Goal: Check status: Check status

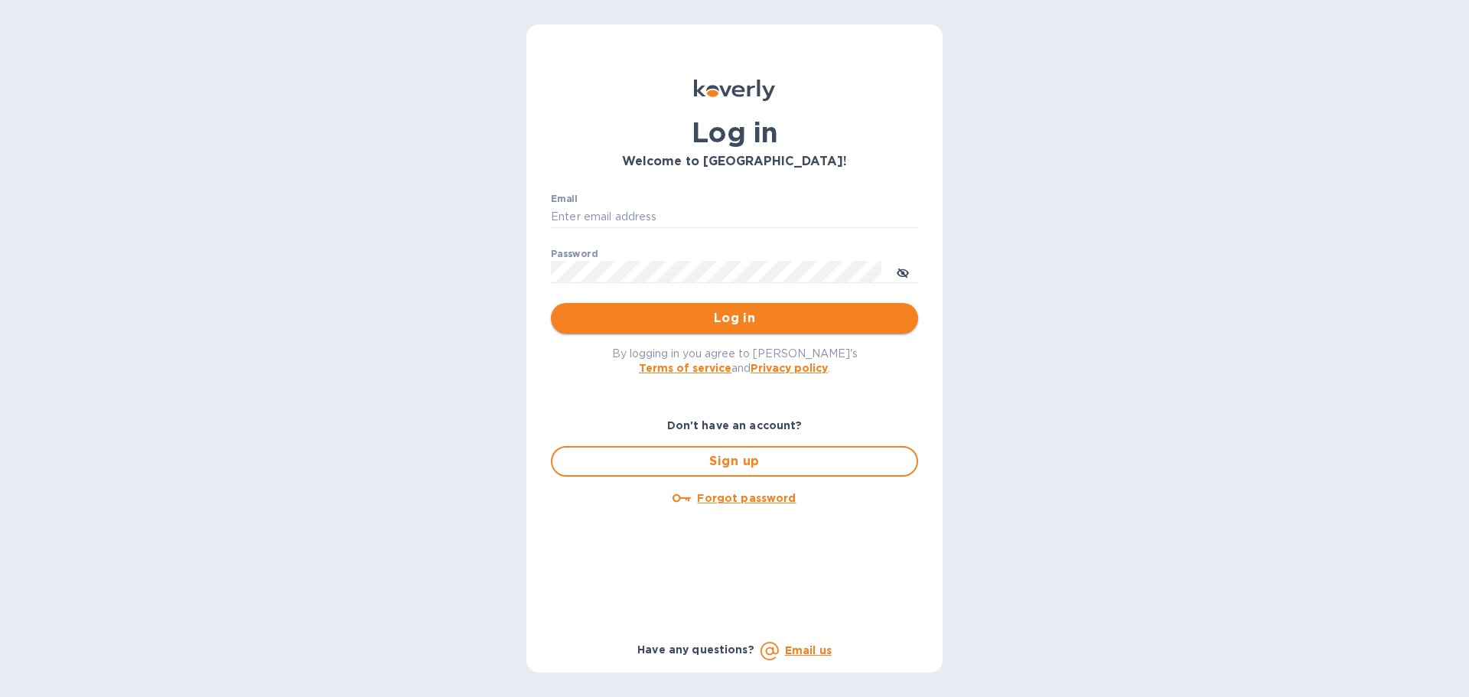
type input "[EMAIL_ADDRESS][DOMAIN_NAME]"
click at [733, 322] on span "Log in" at bounding box center [734, 318] width 343 height 18
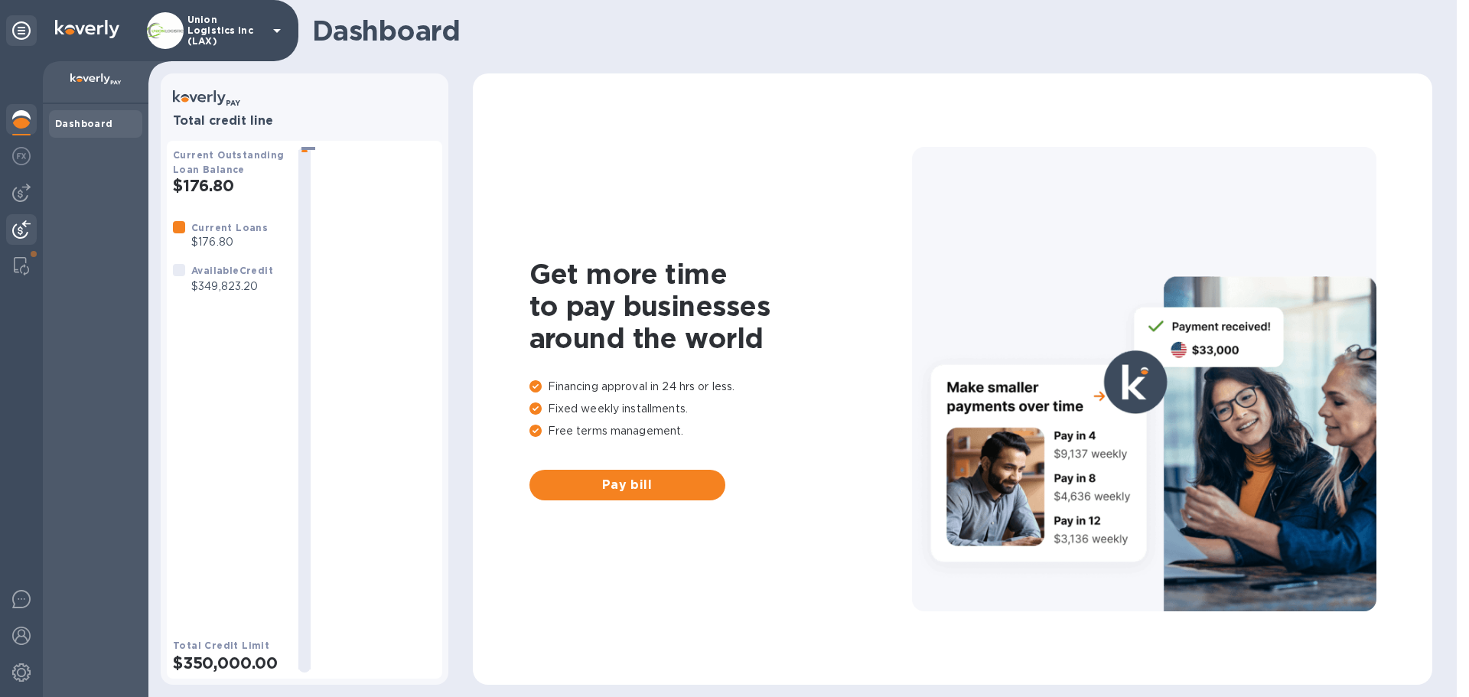
click at [31, 226] on div at bounding box center [21, 231] width 31 height 34
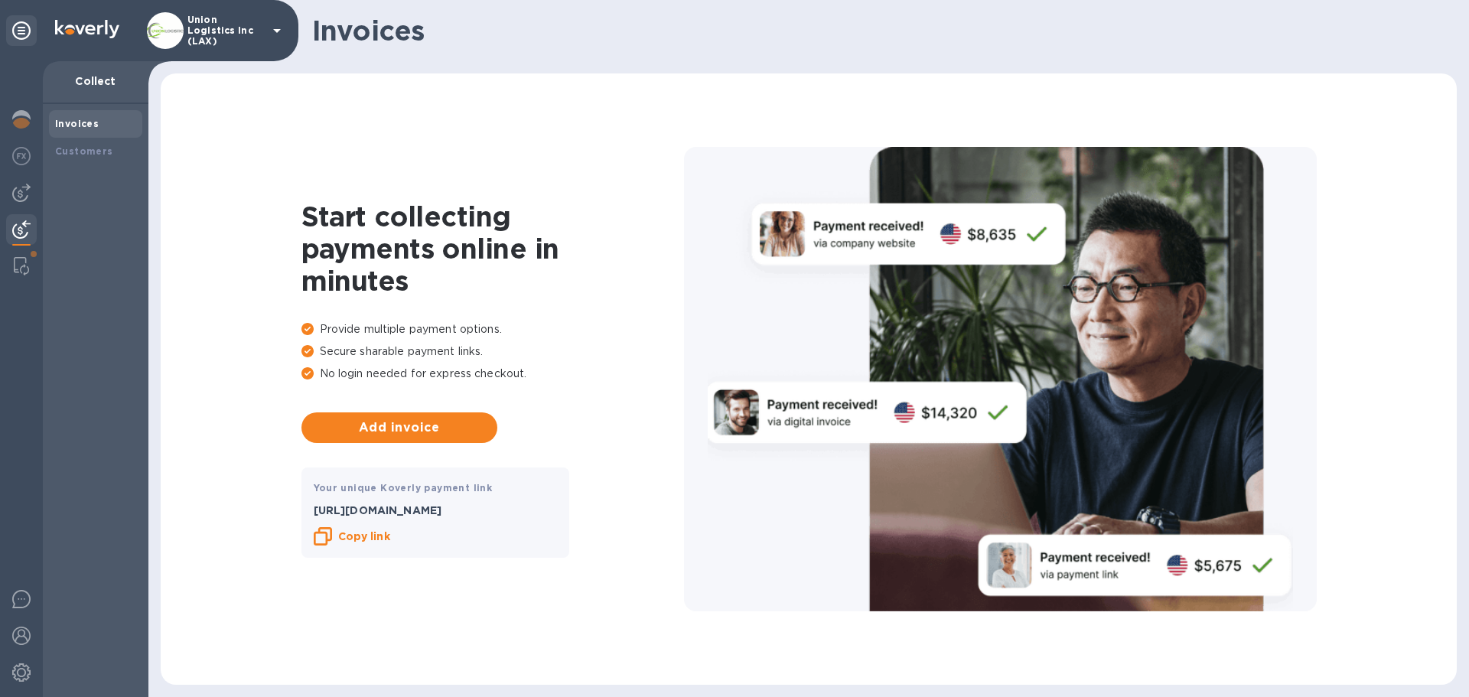
click at [274, 37] on icon at bounding box center [277, 30] width 18 height 18
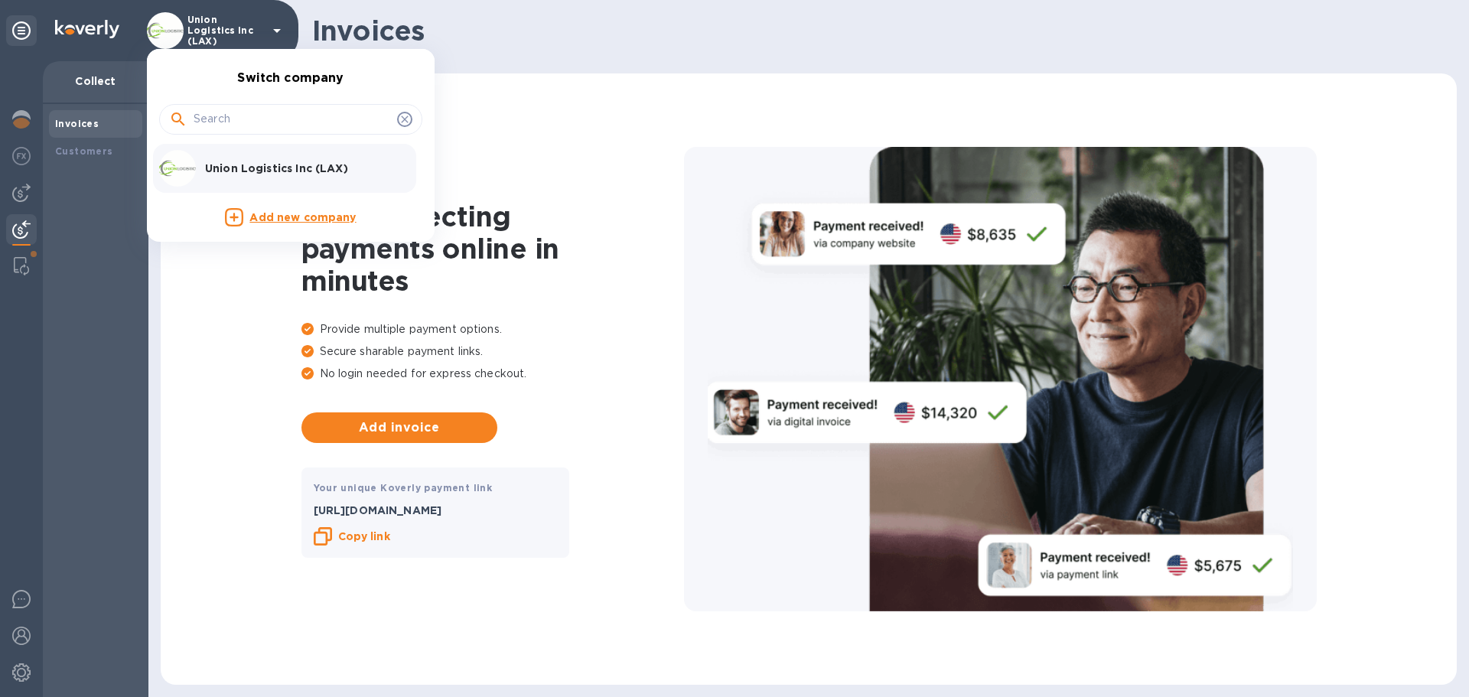
click at [236, 161] on p "Union Logistics Inc (LAX)" at bounding box center [301, 168] width 193 height 15
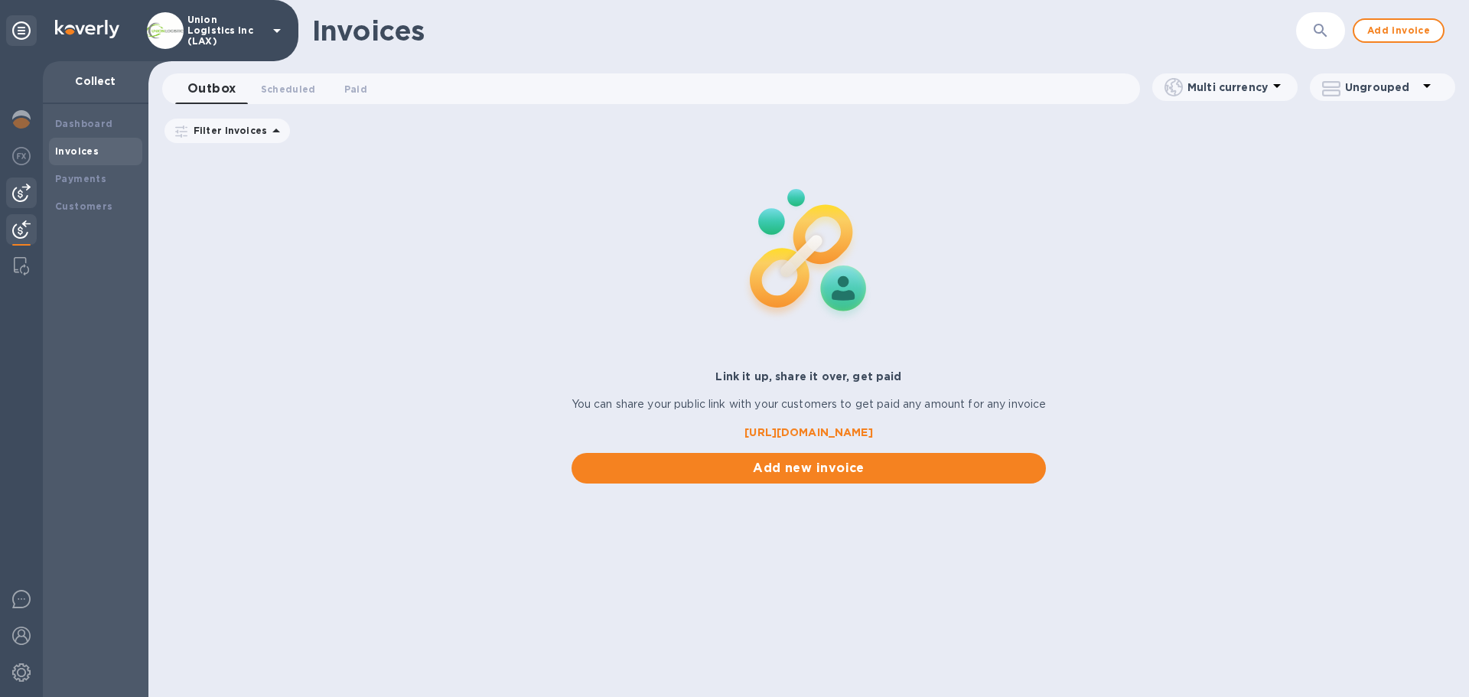
click at [23, 204] on div at bounding box center [21, 192] width 31 height 31
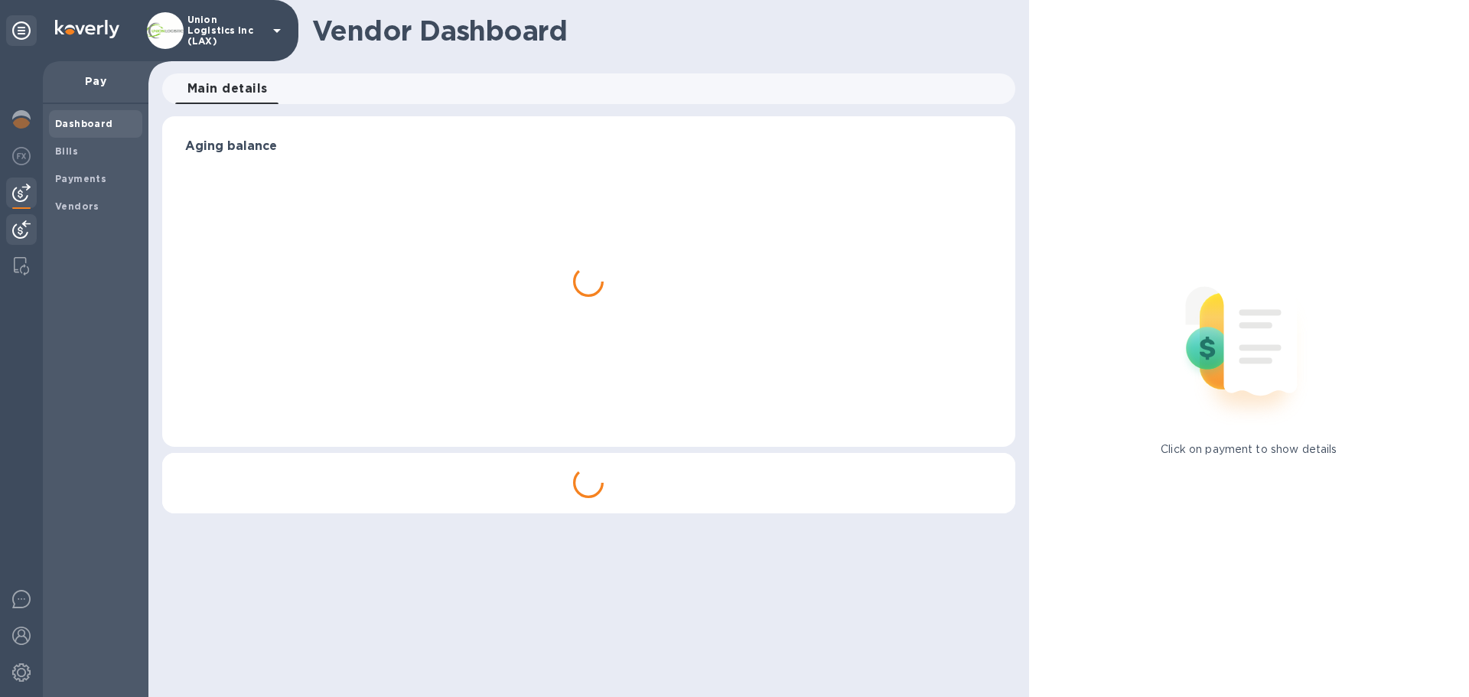
click at [21, 226] on img at bounding box center [21, 229] width 18 height 18
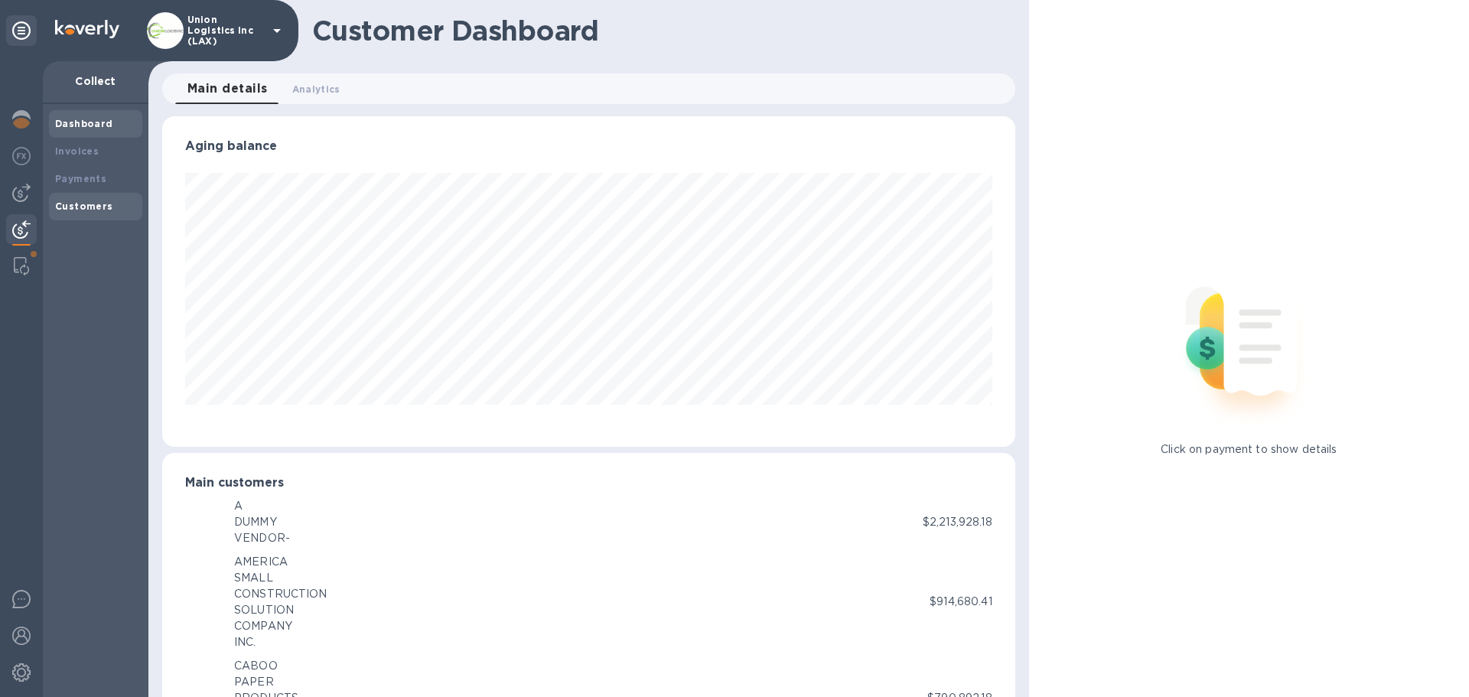
scroll to position [764609, 764093]
click at [80, 179] on b "Payments" at bounding box center [80, 178] width 51 height 11
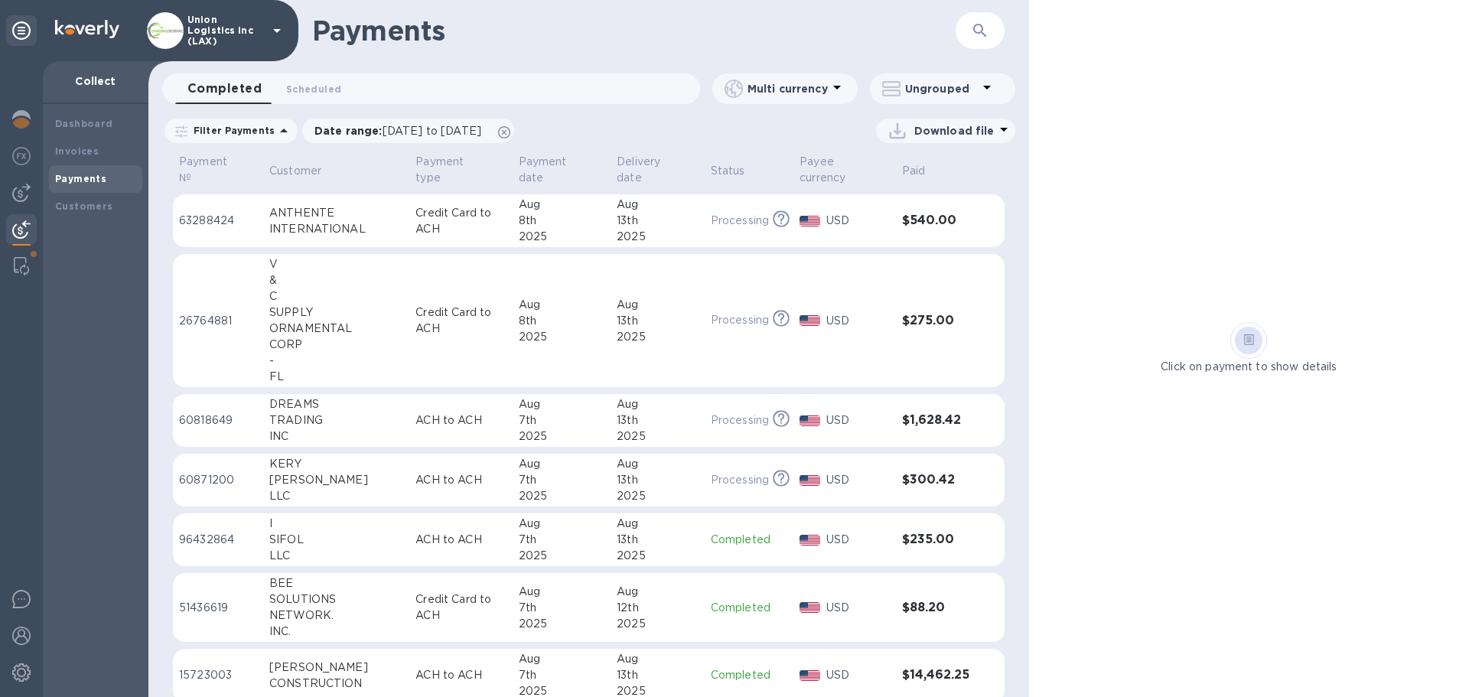
scroll to position [1311, 0]
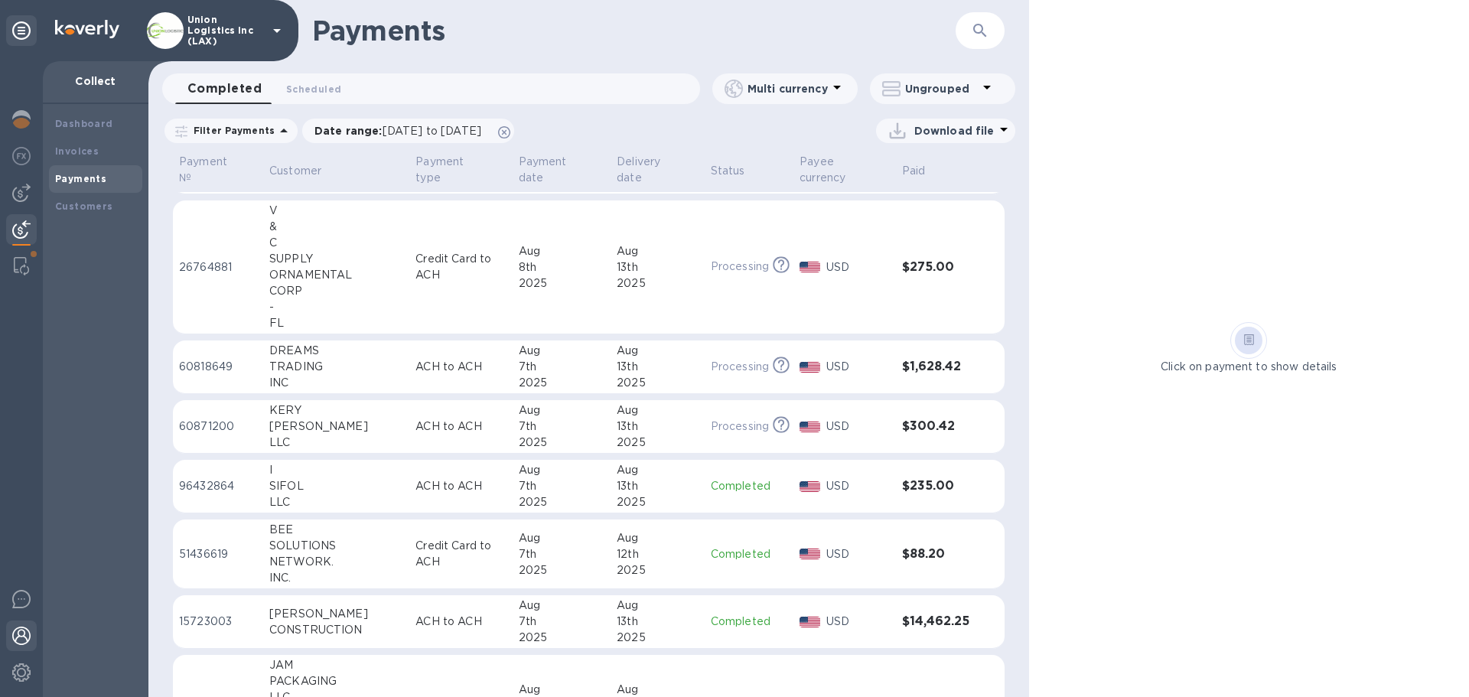
click at [22, 640] on img at bounding box center [21, 635] width 18 height 18
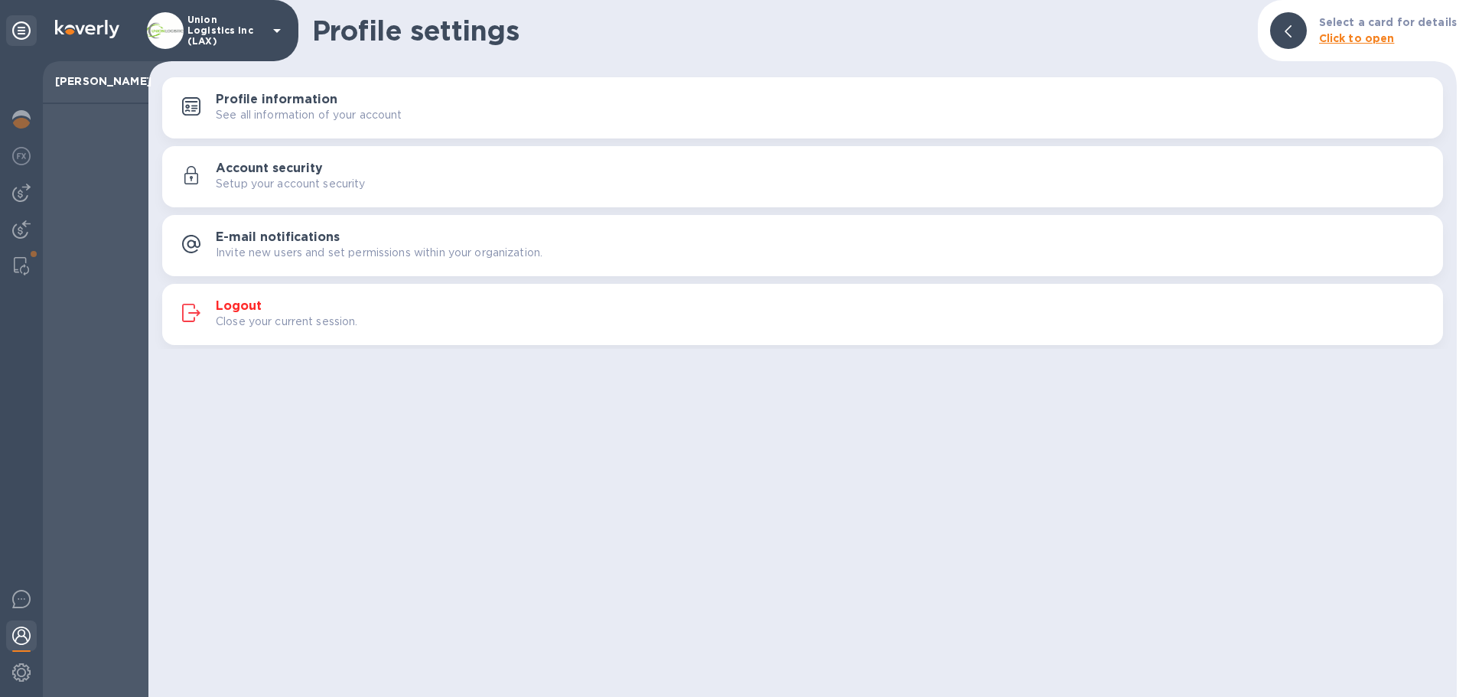
click at [431, 317] on div "Close your current session." at bounding box center [823, 322] width 1215 height 16
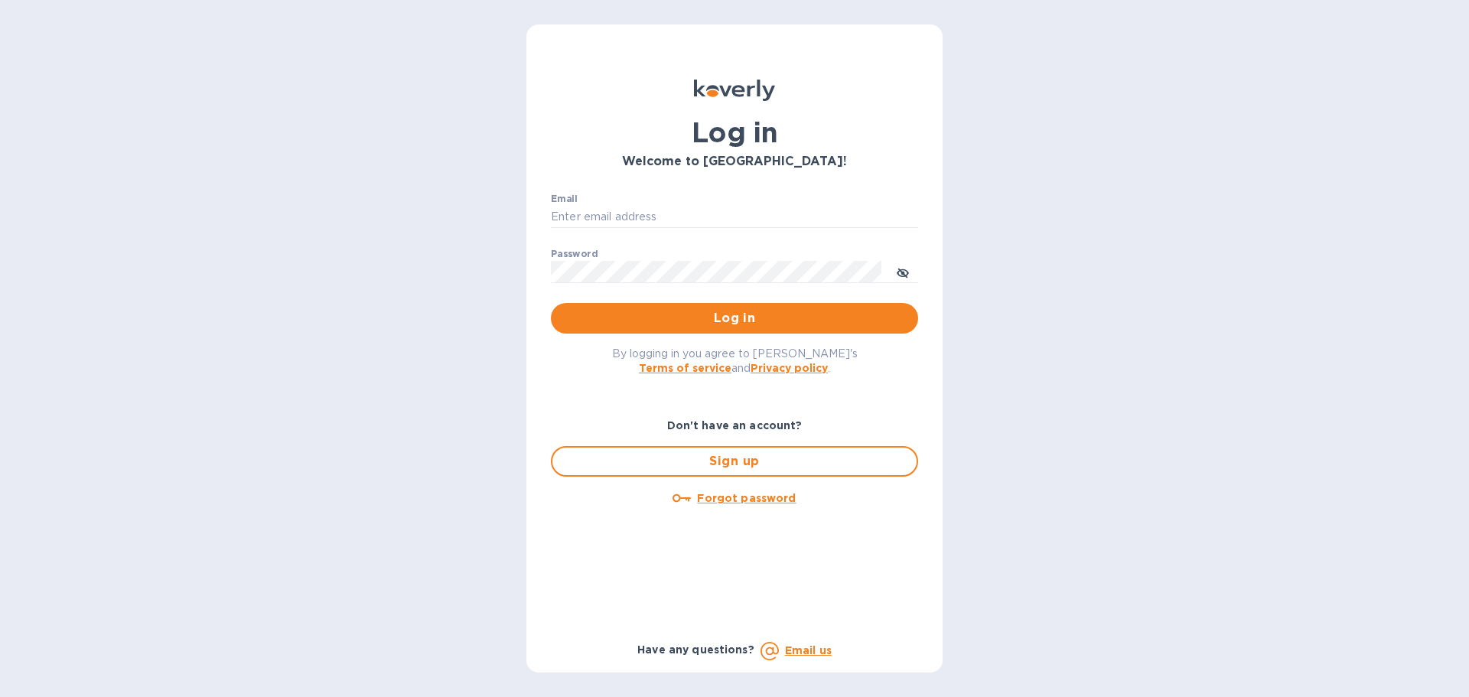
type input "[EMAIL_ADDRESS][DOMAIN_NAME]"
